Goal: Information Seeking & Learning: Learn about a topic

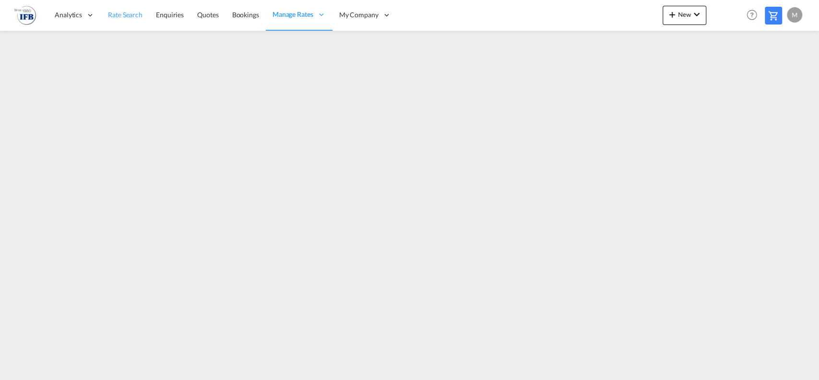
click at [112, 20] on link "Rate Search" at bounding box center [125, 15] width 48 height 31
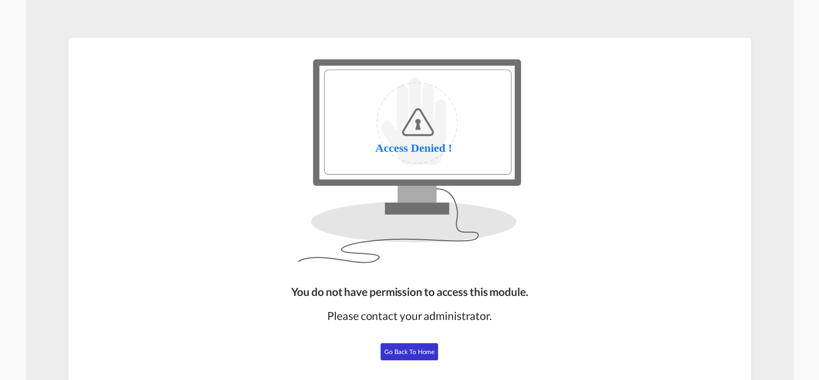
click at [395, 346] on button "Go Back to Home" at bounding box center [410, 351] width 58 height 17
